Goal: Task Accomplishment & Management: Manage account settings

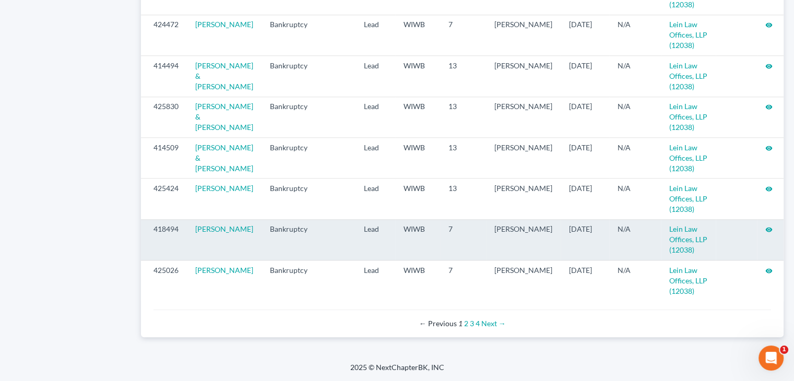
scroll to position [1151, 0]
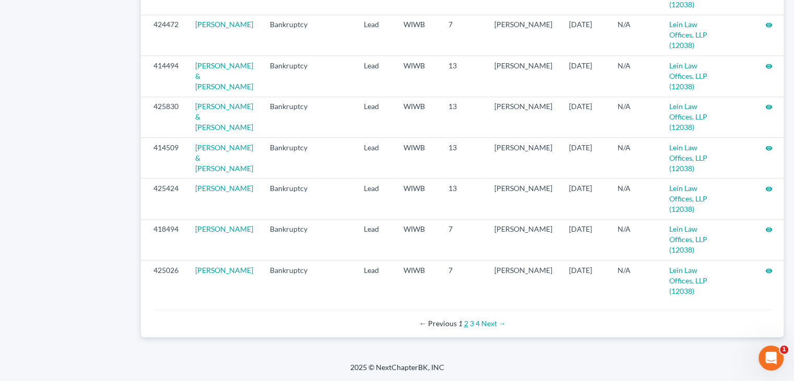
click at [466, 326] on link "2" at bounding box center [466, 323] width 4 height 9
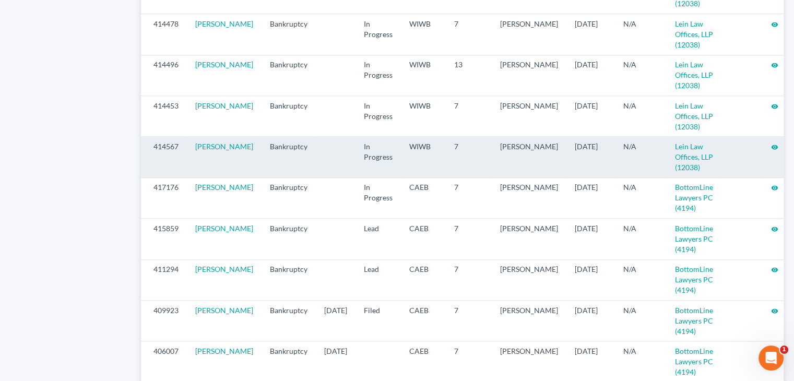
scroll to position [992, 0]
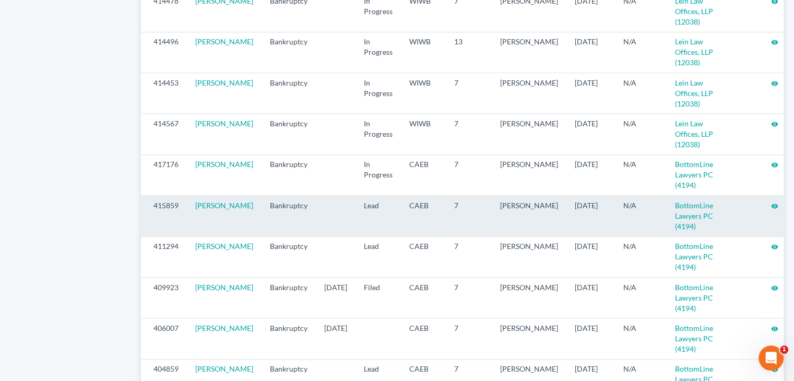
click at [771, 210] on icon "visibility" at bounding box center [774, 206] width 7 height 7
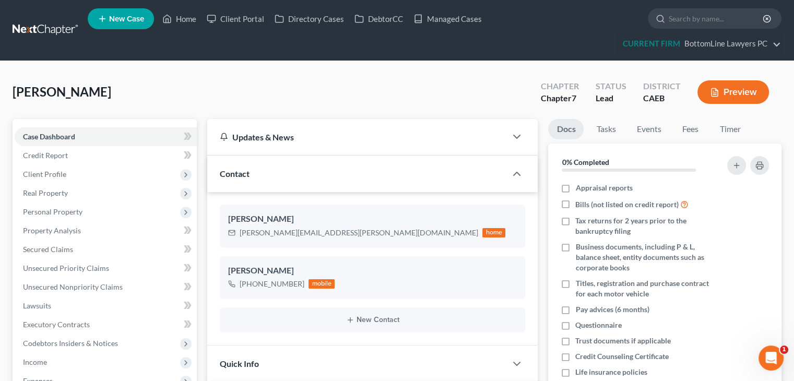
scroll to position [498, 0]
click at [242, 15] on link "Client Portal" at bounding box center [235, 18] width 68 height 19
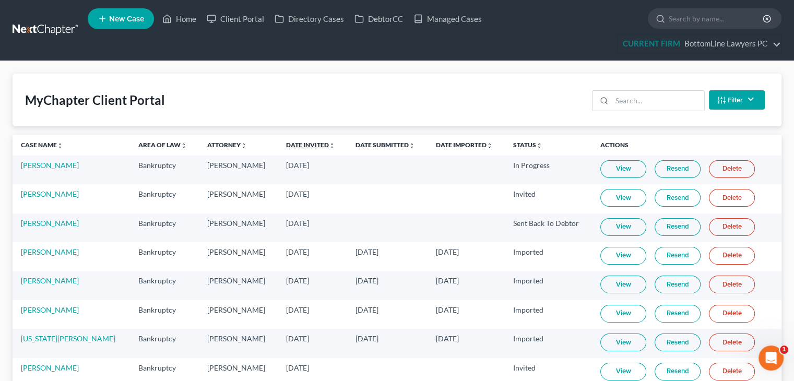
click at [286, 144] on link "Date Invited unfold_more expand_more expand_less" at bounding box center [310, 145] width 49 height 8
click at [286, 144] on link "Date Invited unfold_more expand_more expand_less" at bounding box center [311, 145] width 50 height 8
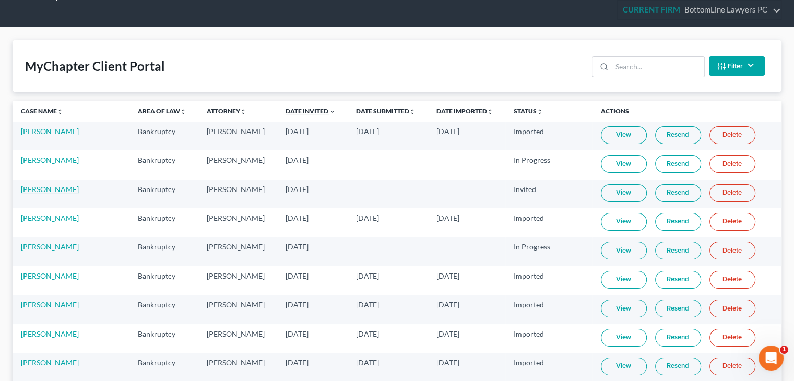
scroll to position [52, 0]
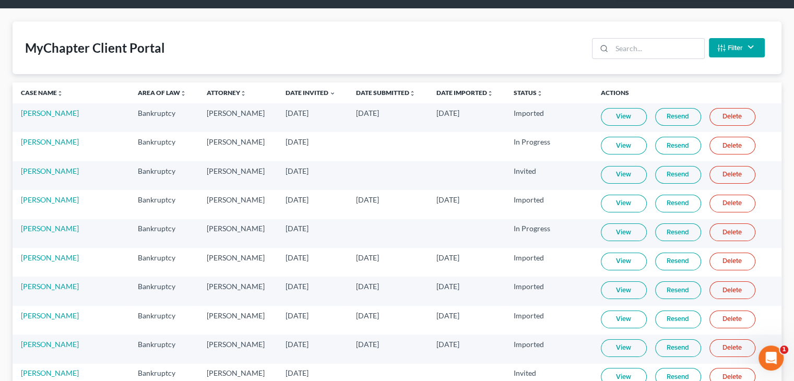
click at [601, 120] on link "View" at bounding box center [624, 117] width 46 height 18
click at [41, 115] on link "[PERSON_NAME]" at bounding box center [50, 113] width 58 height 9
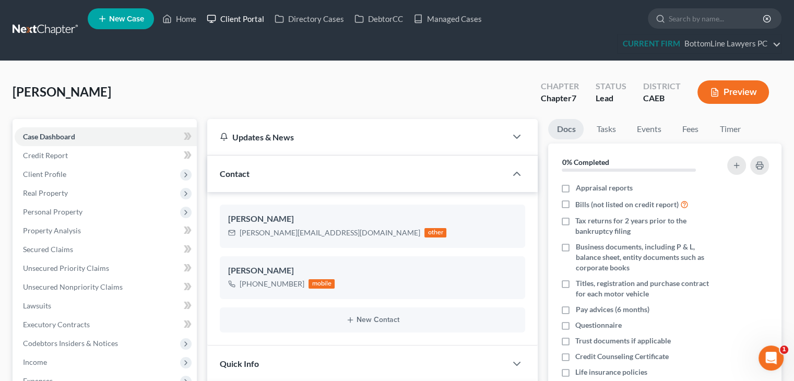
click at [248, 18] on link "Client Portal" at bounding box center [235, 18] width 68 height 19
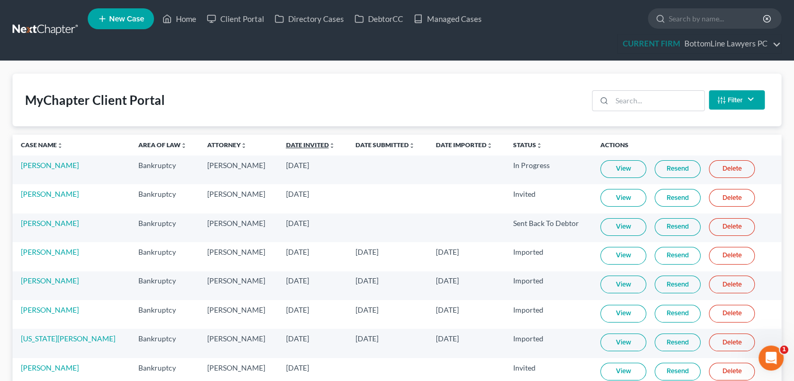
click at [286, 143] on link "Date Invited unfold_more expand_more expand_less" at bounding box center [310, 145] width 49 height 8
click at [286, 143] on link "Date Invited unfold_more expand_more expand_less" at bounding box center [311, 145] width 50 height 8
click at [606, 168] on link "View" at bounding box center [624, 169] width 46 height 18
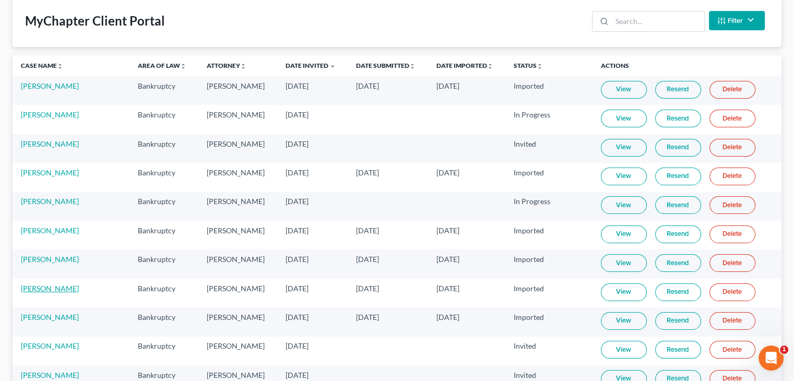
scroll to position [104, 0]
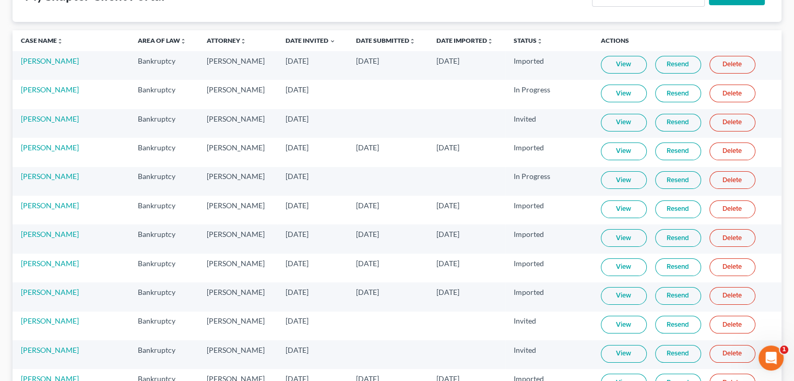
click at [603, 292] on link "View" at bounding box center [624, 296] width 46 height 18
